Goal: Entertainment & Leisure: Consume media (video, audio)

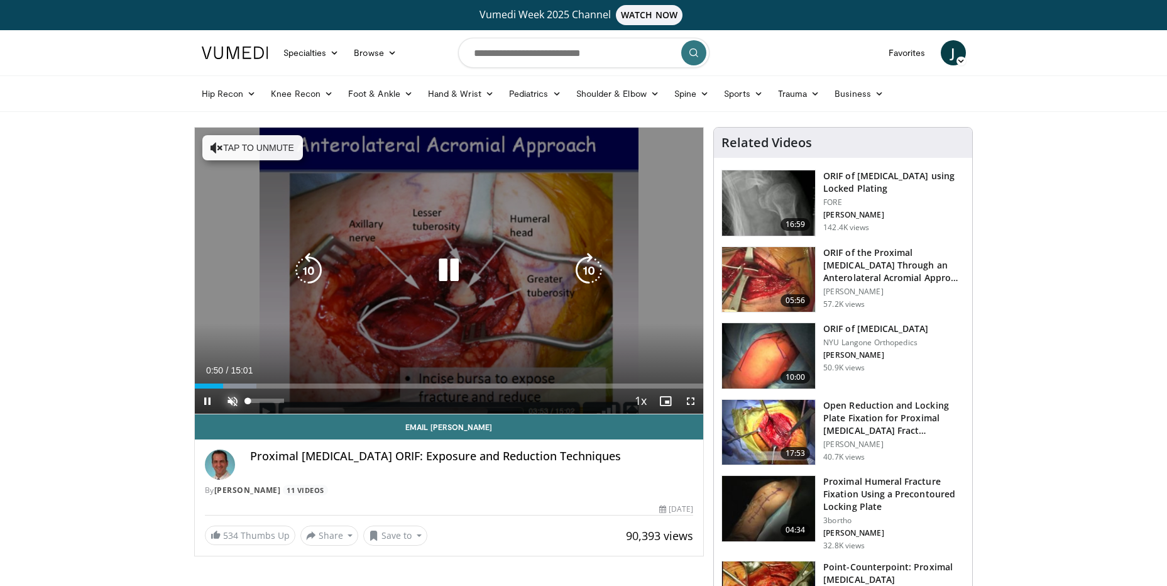
click at [233, 401] on span "Video Player" at bounding box center [232, 400] width 25 height 25
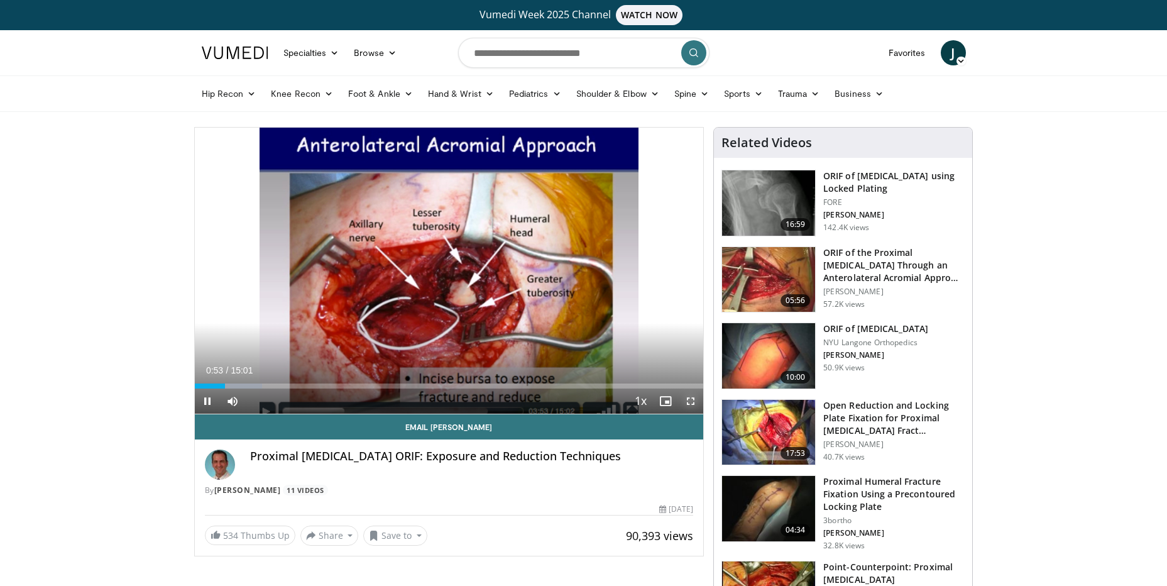
click at [690, 400] on span "Video Player" at bounding box center [690, 400] width 25 height 25
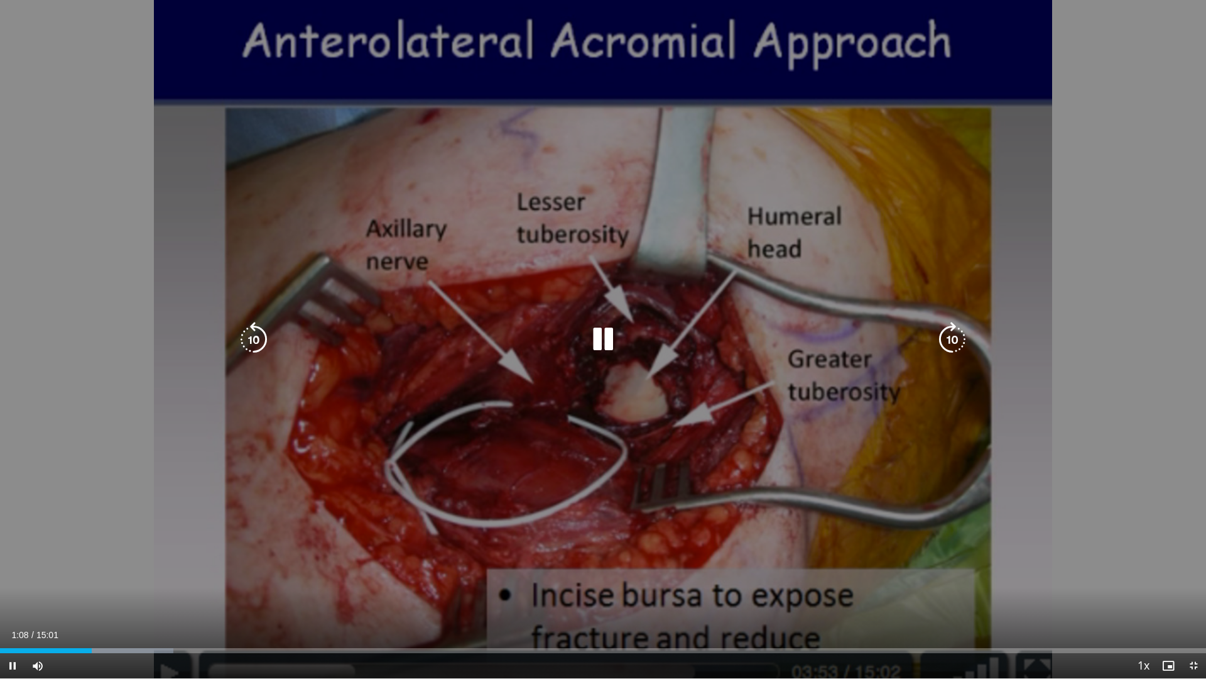
click at [1103, 517] on div "10 seconds Tap to unmute" at bounding box center [603, 339] width 1206 height 678
click at [1157, 521] on div "10 seconds Tap to unmute" at bounding box center [603, 339] width 1206 height 678
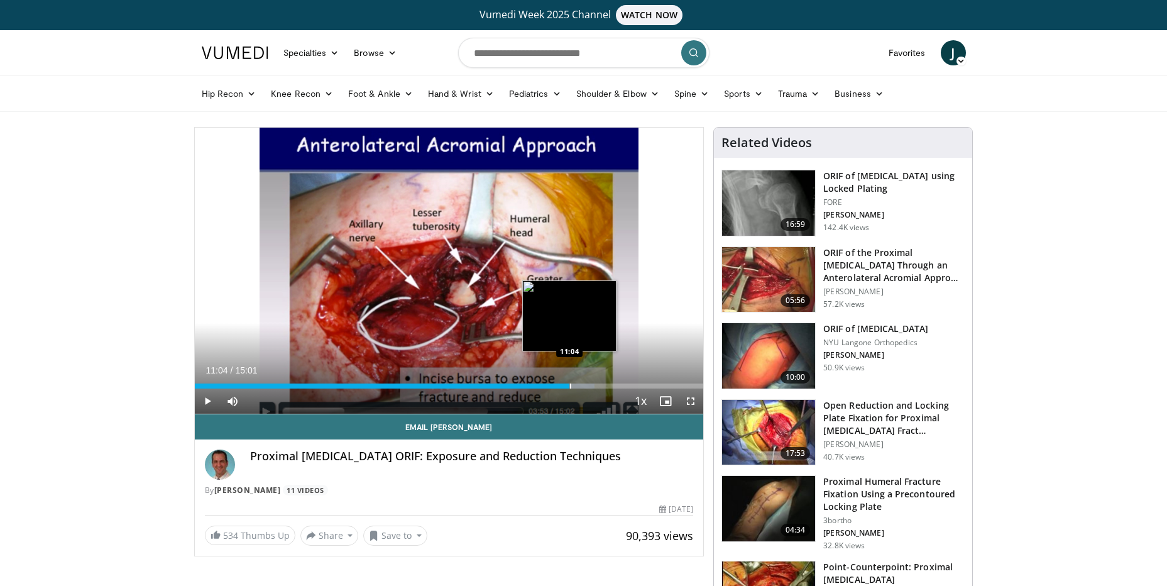
click at [570, 387] on div "Progress Bar" at bounding box center [570, 385] width 1 height 5
click at [595, 386] on div "Progress Bar" at bounding box center [595, 385] width 1 height 5
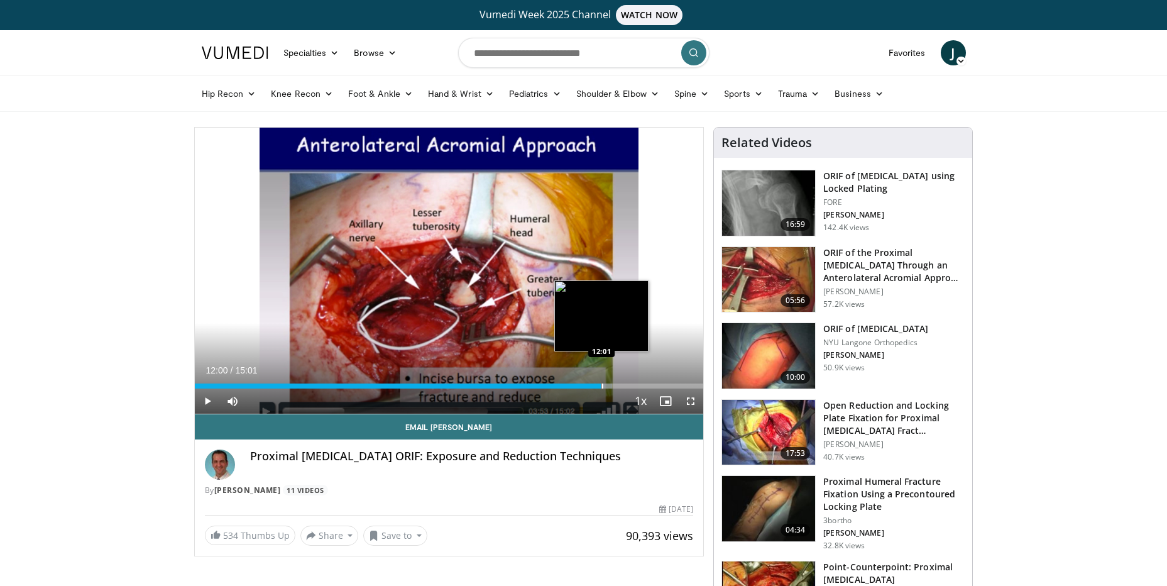
click at [601, 386] on div "Loaded : 82.06% 11:49 12:01" at bounding box center [449, 385] width 509 height 5
click at [619, 386] on div "Progress Bar" at bounding box center [619, 385] width 1 height 5
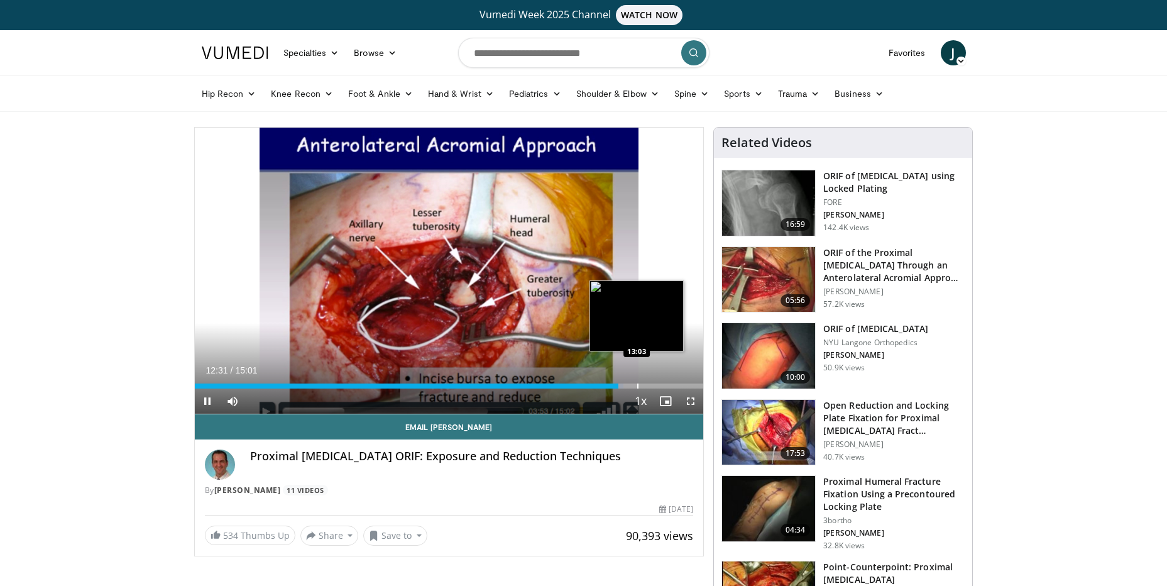
click at [637, 386] on div "Progress Bar" at bounding box center [637, 385] width 1 height 5
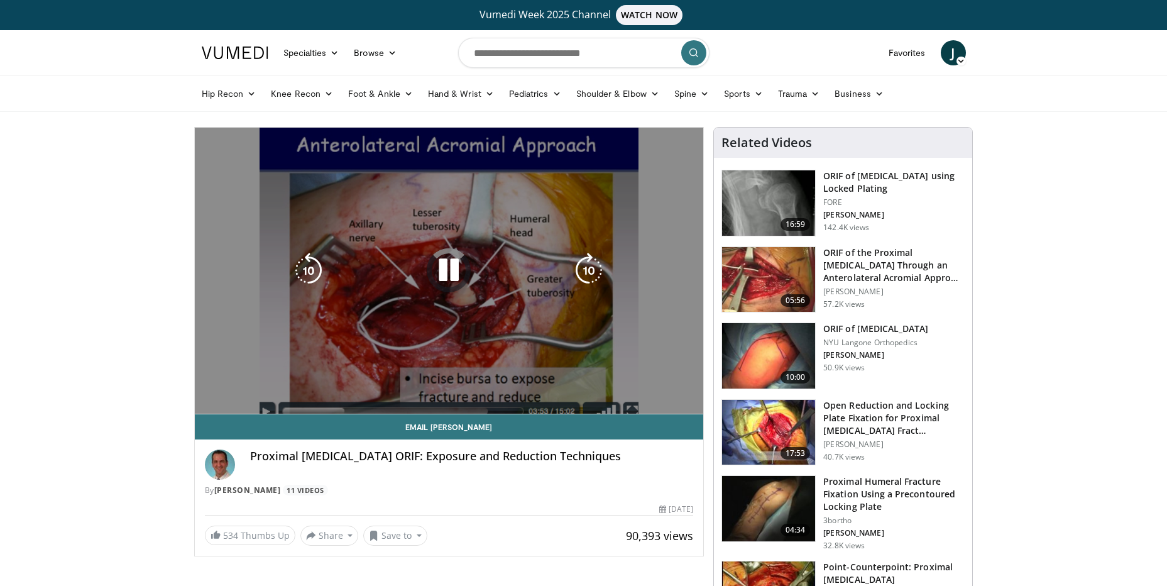
click at [655, 386] on video-js "**********" at bounding box center [449, 271] width 509 height 287
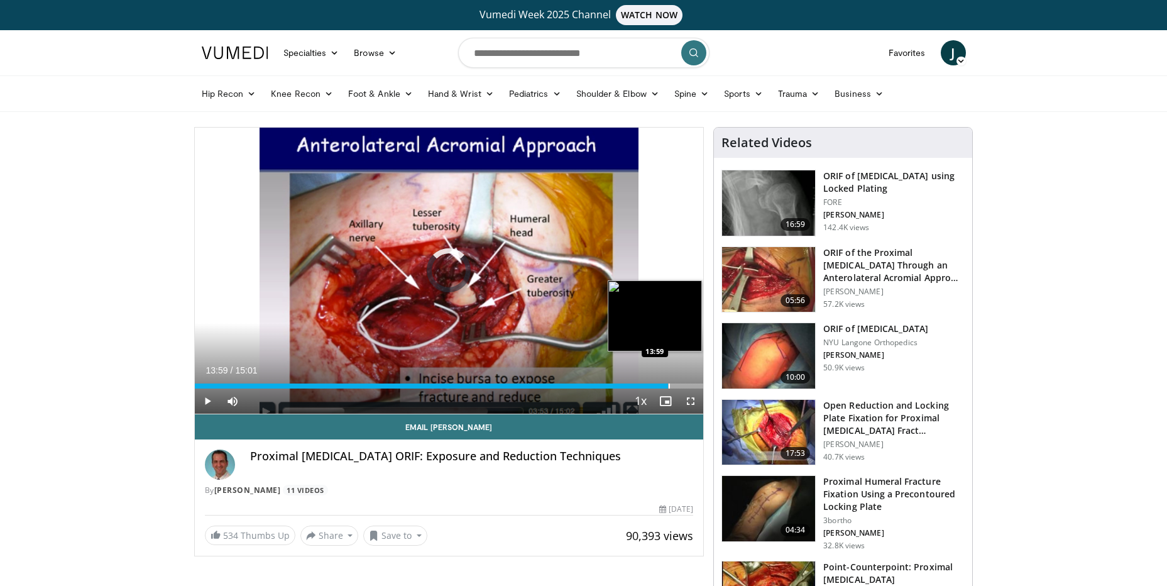
click at [669, 386] on div "Progress Bar" at bounding box center [669, 385] width 1 height 5
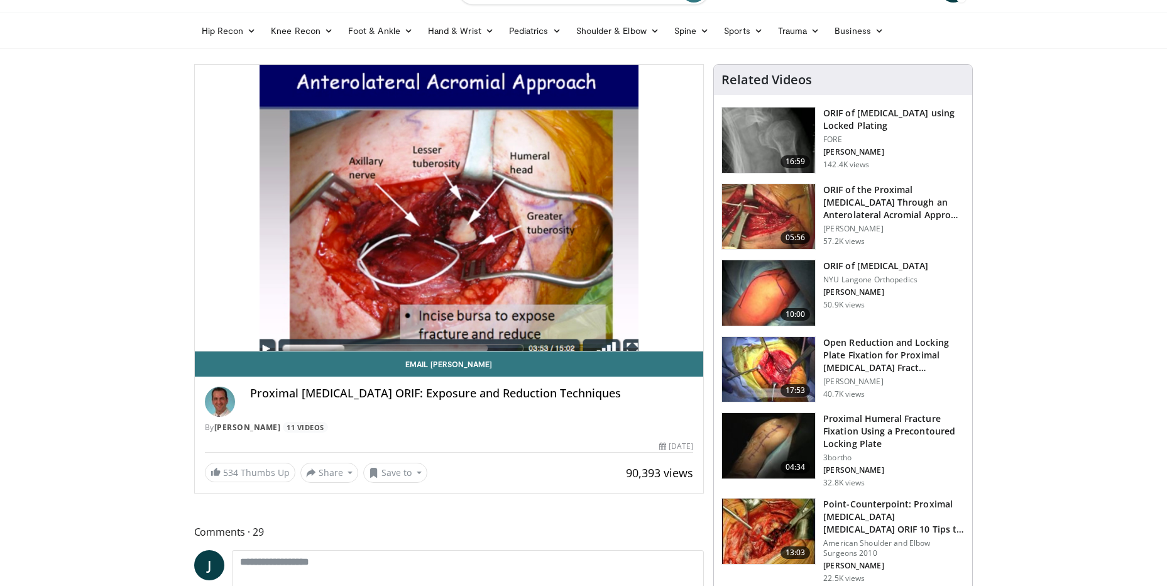
scroll to position [126, 0]
